Goal: Task Accomplishment & Management: Manage account settings

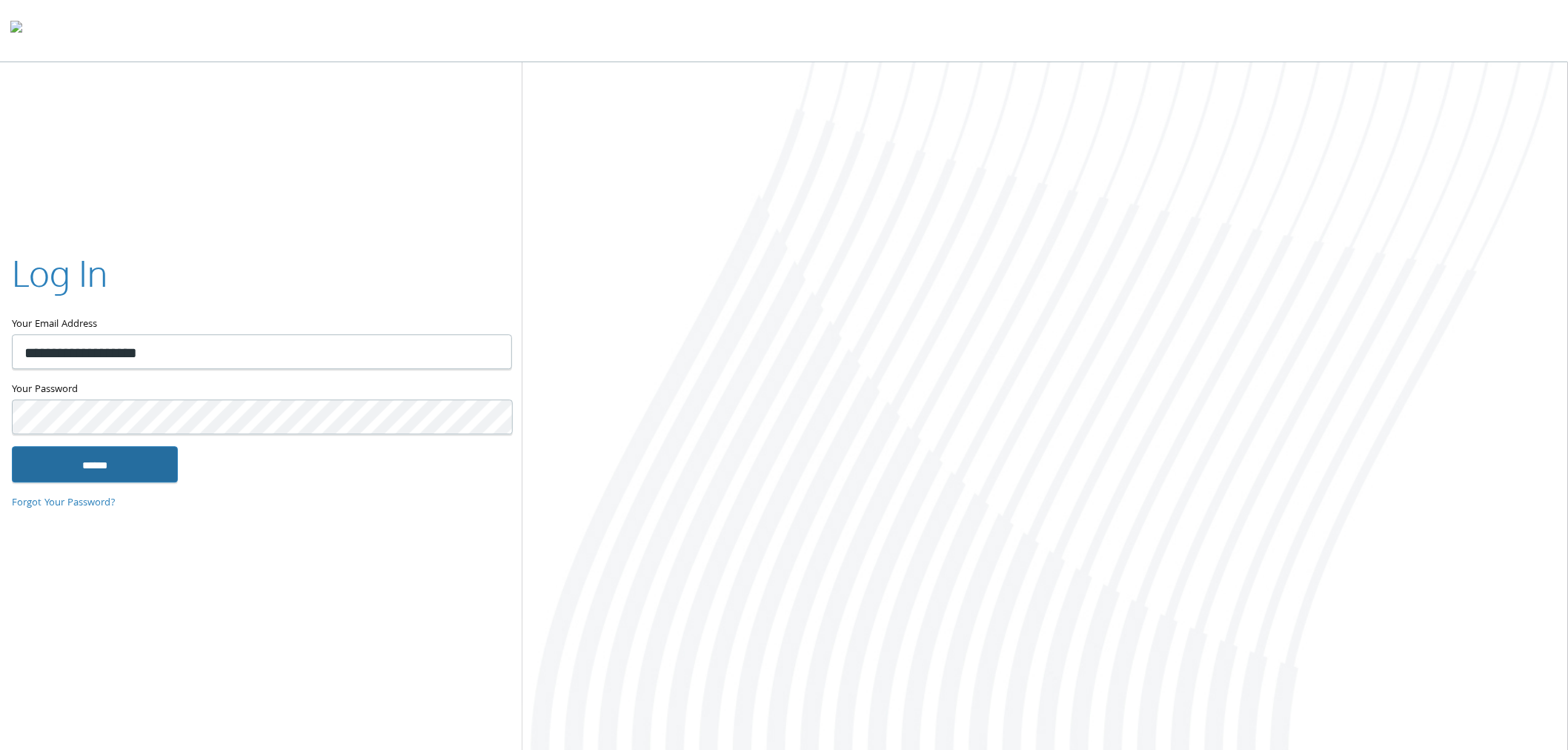
click at [157, 464] on input "******" at bounding box center [94, 465] width 166 height 35
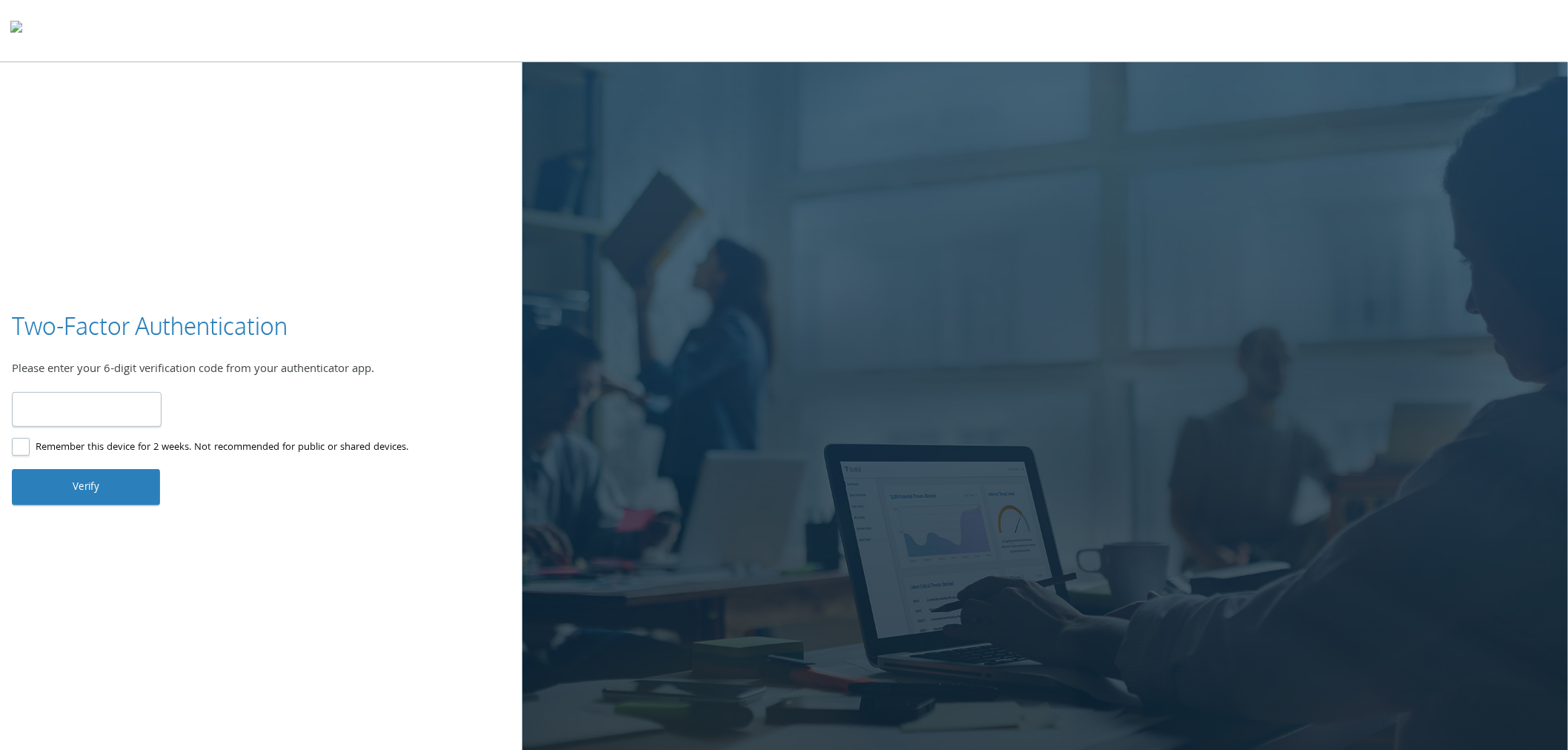
click at [126, 403] on input "number" at bounding box center [86, 410] width 150 height 35
type input "******"
